Goal: Transaction & Acquisition: Purchase product/service

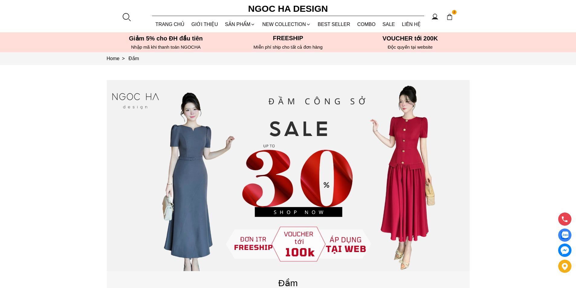
scroll to position [242, 0]
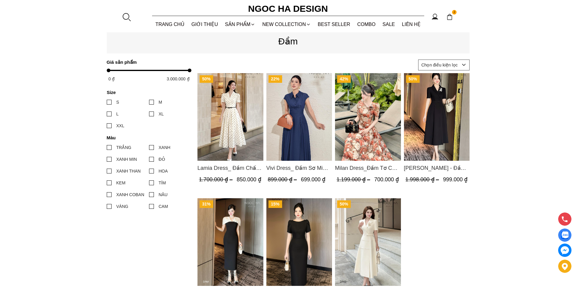
click at [233, 114] on img "Product image - Lamia Dress_ Đầm Chấm Bi Cổ Vest Màu Kem D1003" at bounding box center [231, 117] width 66 height 88
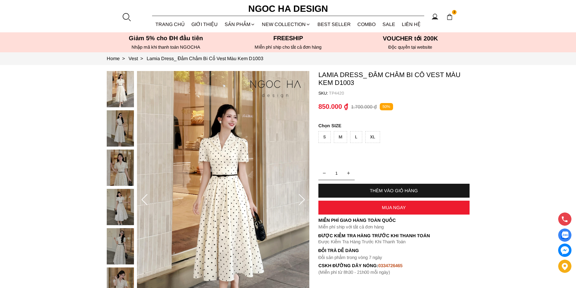
click at [372, 139] on div "XL" at bounding box center [373, 137] width 15 height 12
click at [375, 208] on div "MUA NGAY" at bounding box center [394, 207] width 151 height 5
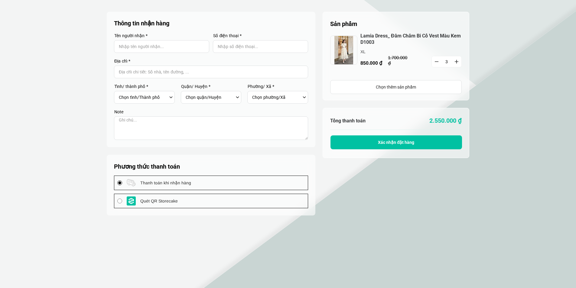
click at [434, 61] on button "button" at bounding box center [437, 61] width 10 height 11
type input "1"
click at [375, 186] on section "Sản phẩm 1 Chưa có sản phẩm nào Lamia Dress_ Đầm Chấm Bi Cổ Vest Màu Kem D1003 …" at bounding box center [288, 161] width 576 height 323
